Goal: Answer question/provide support: Share knowledge or assist other users

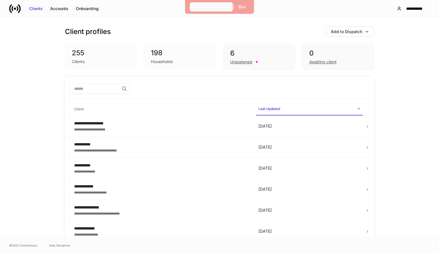
click at [203, 6] on div "Exit Impersonation" at bounding box center [212, 7] width 36 height 6
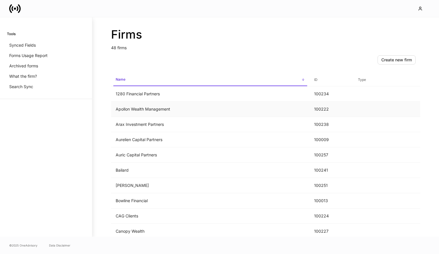
click at [182, 108] on td "Apollon Wealth Management" at bounding box center [210, 109] width 198 height 15
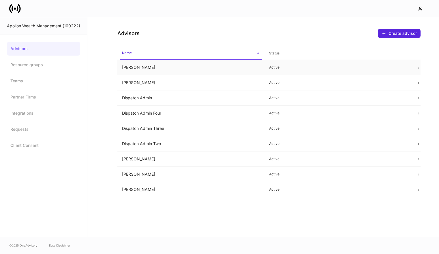
click at [211, 65] on td "Alexandria Luciano" at bounding box center [190, 67] width 147 height 15
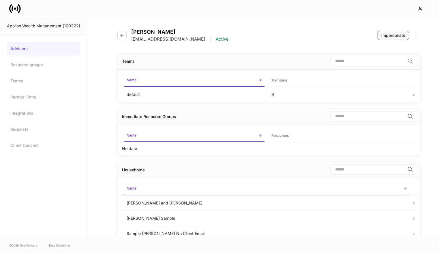
click at [387, 31] on button "Impersonate" at bounding box center [393, 35] width 31 height 9
